Goal: Task Accomplishment & Management: Use online tool/utility

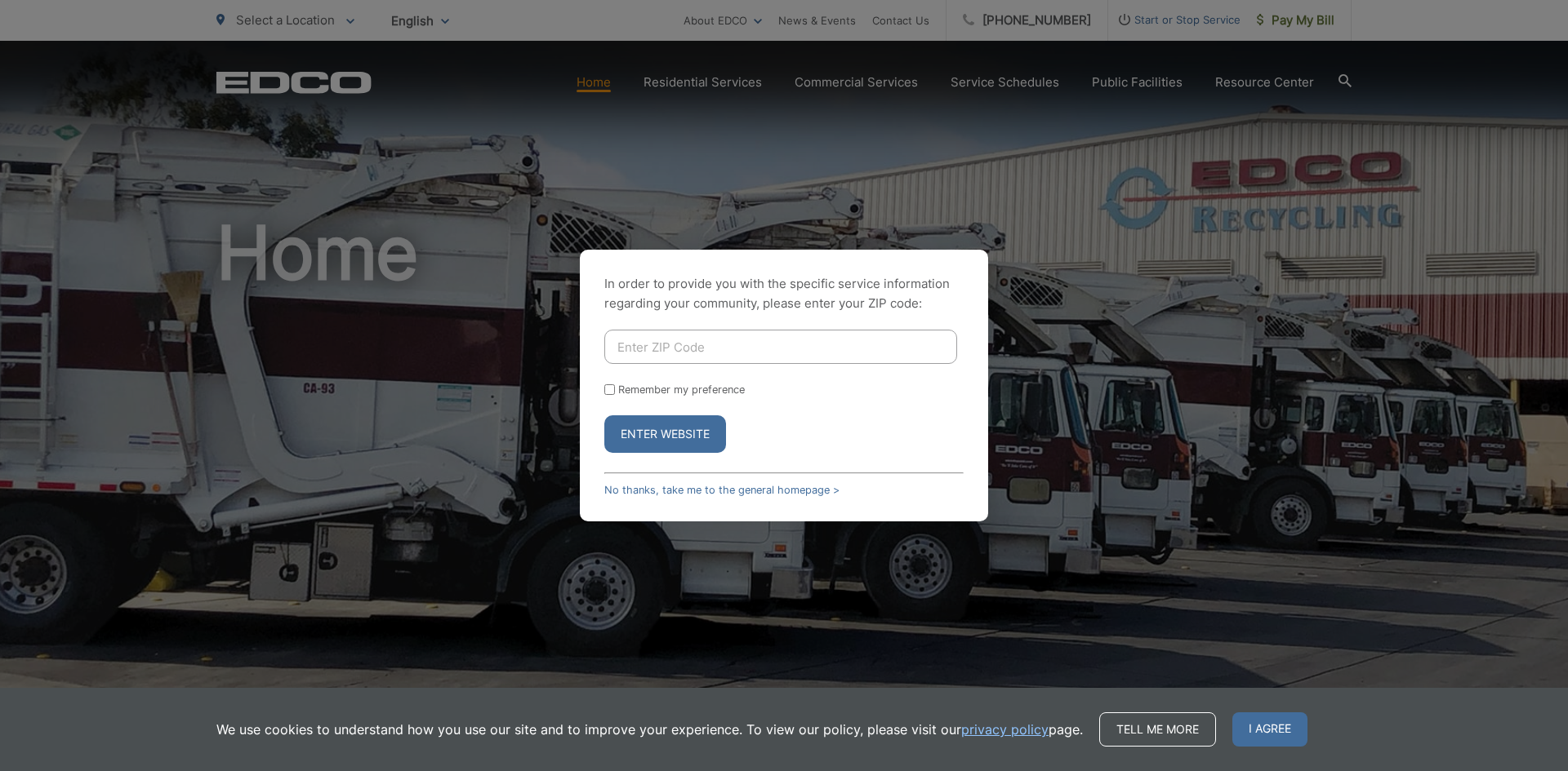
click at [708, 353] on input "Enter ZIP Code" at bounding box center [781, 346] width 353 height 34
type input "92040"
click at [644, 427] on button "Enter Website" at bounding box center [665, 434] width 122 height 38
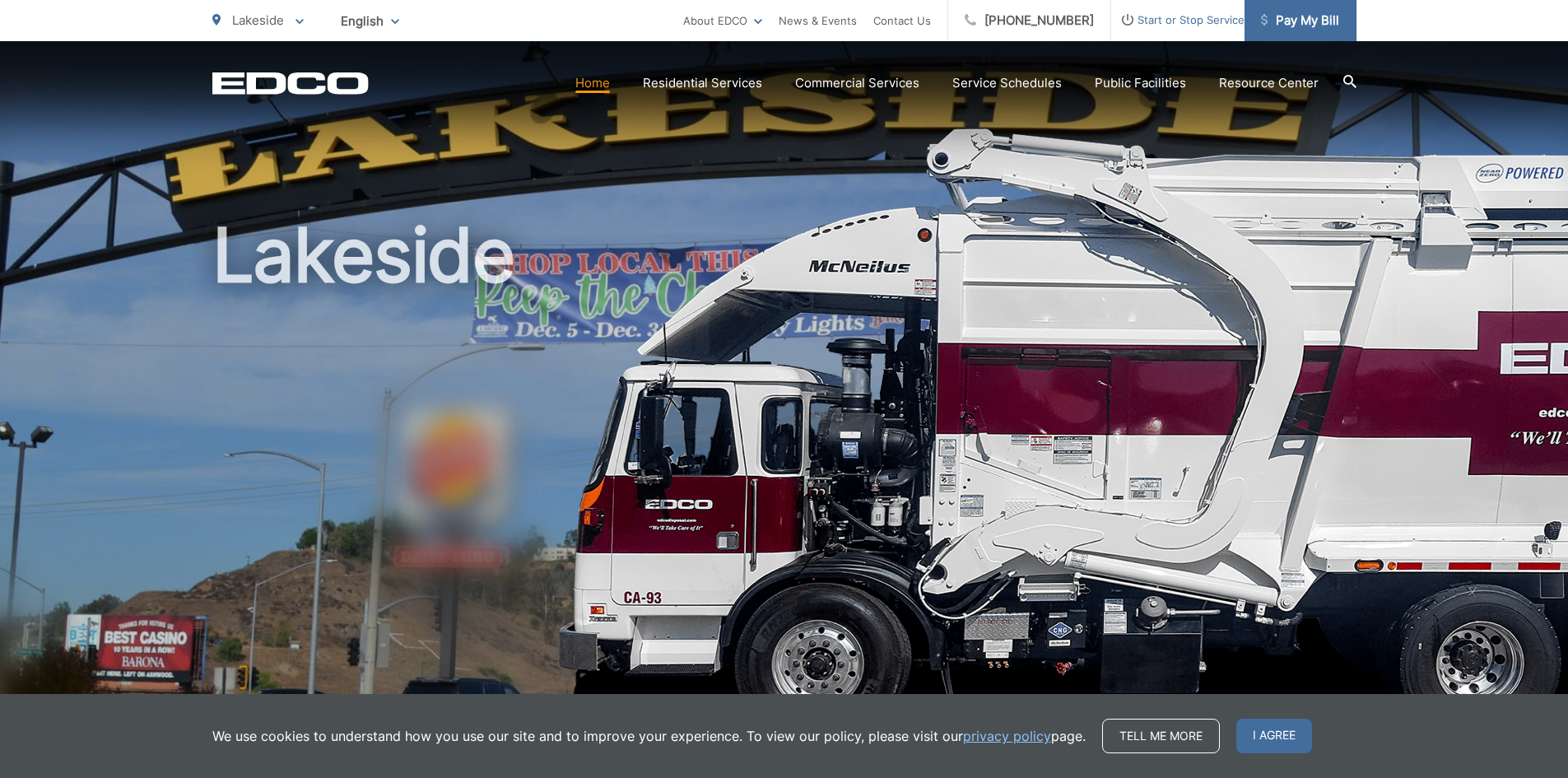
click at [1304, 19] on span "Pay My Bill" at bounding box center [1300, 20] width 79 height 19
